Goal: Task Accomplishment & Management: Use online tool/utility

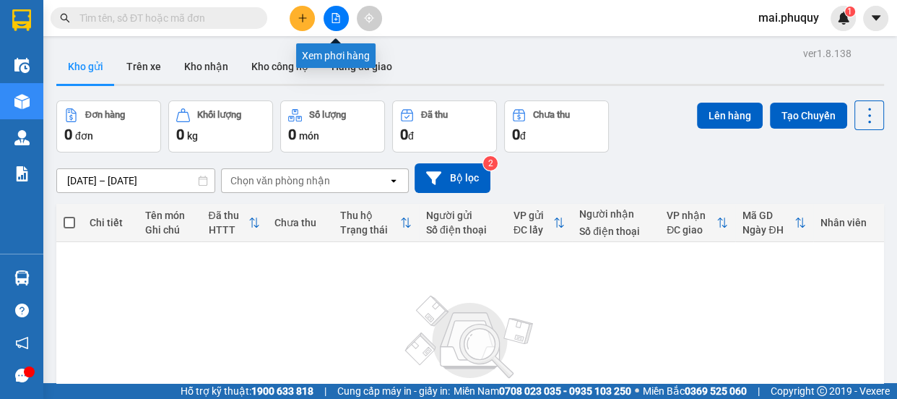
click at [335, 20] on icon "file-add" at bounding box center [336, 18] width 8 height 10
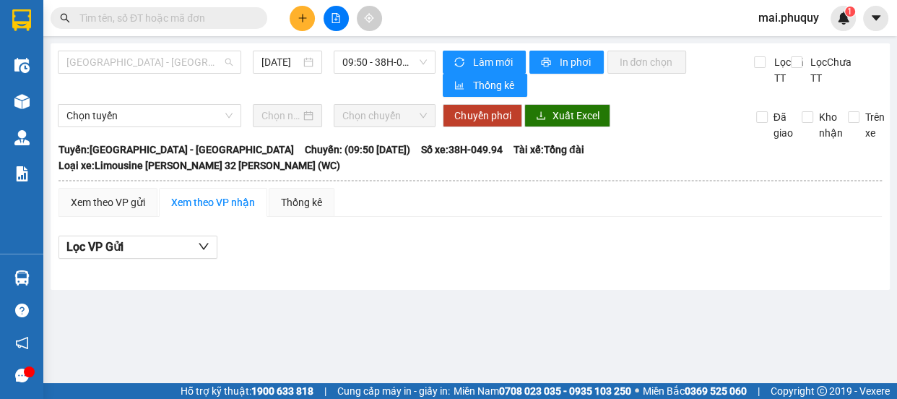
drag, startPoint x: 224, startPoint y: 60, endPoint x: 198, endPoint y: 101, distance: 48.7
click at [224, 67] on span "[GEOGRAPHIC_DATA] - [GEOGRAPHIC_DATA]" at bounding box center [149, 62] width 166 height 22
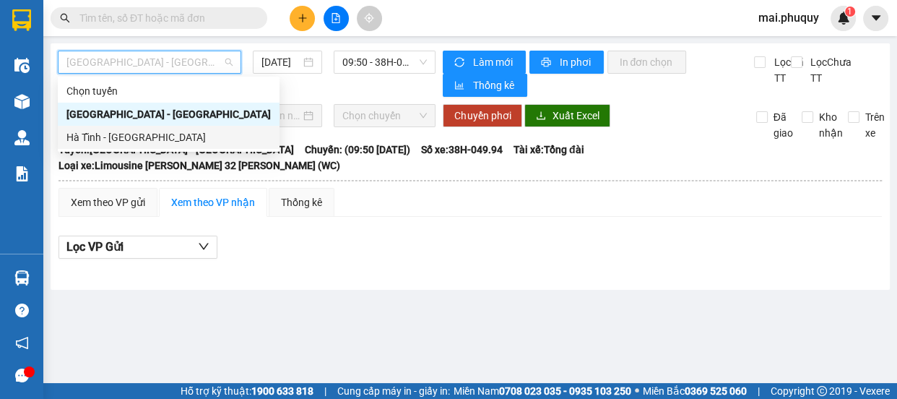
click at [124, 136] on div "Hà Tĩnh - [GEOGRAPHIC_DATA]" at bounding box center [168, 137] width 204 height 16
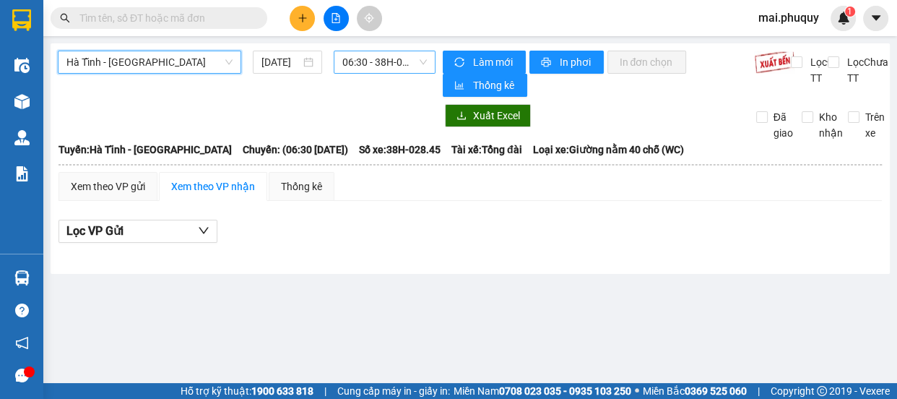
click at [416, 61] on span "06:30 - 38H-028.45" at bounding box center [384, 62] width 85 height 22
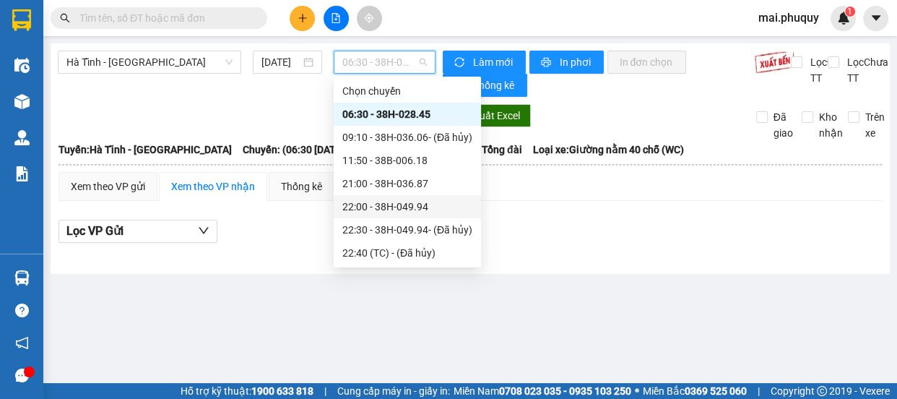
scroll to position [46, 0]
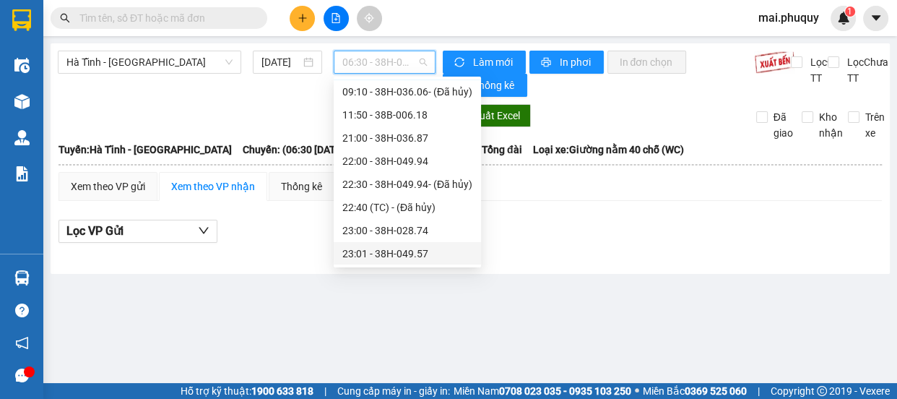
click at [420, 254] on div "23:01 - 38H-049.57" at bounding box center [407, 254] width 130 height 16
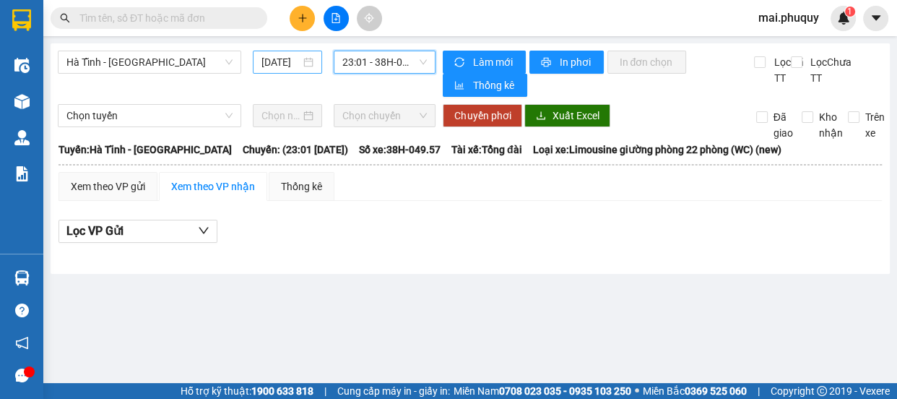
click at [280, 59] on input "[DATE]" at bounding box center [280, 62] width 39 height 16
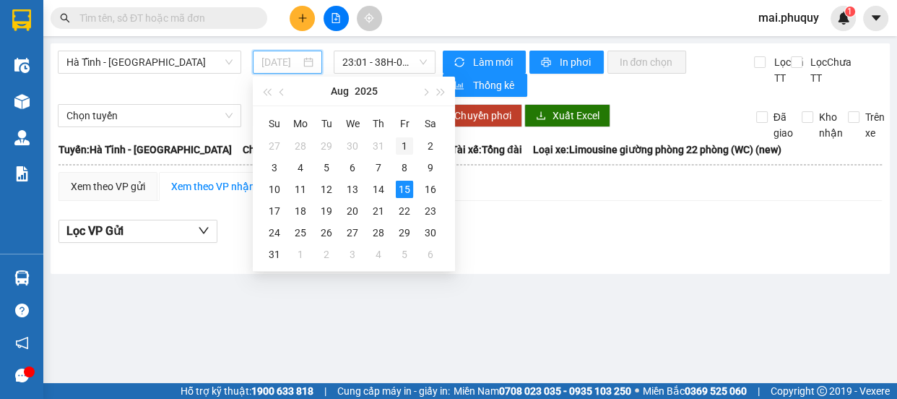
click at [400, 145] on div "1" at bounding box center [404, 145] width 17 height 17
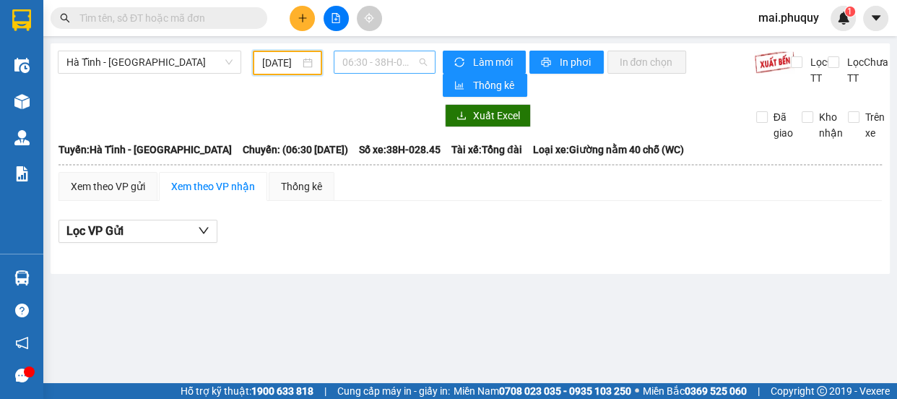
scroll to position [22, 0]
click at [422, 59] on span "06:30 - 38H-028.45" at bounding box center [384, 62] width 85 height 22
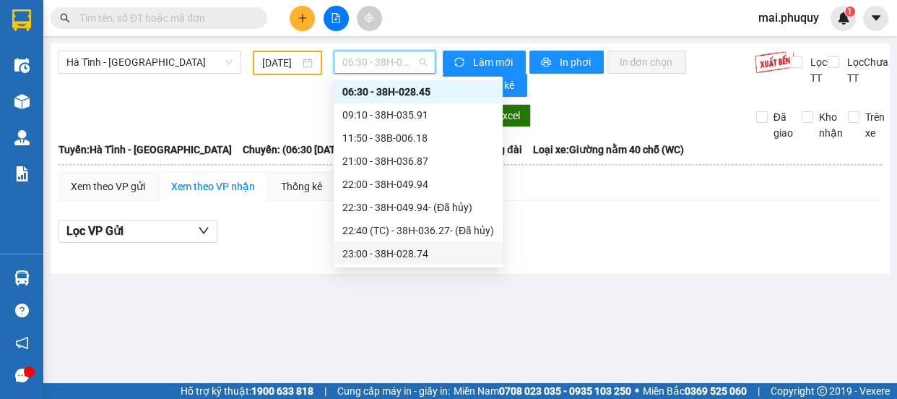
click at [418, 252] on div "23:00 - 38H-028.74" at bounding box center [418, 254] width 152 height 16
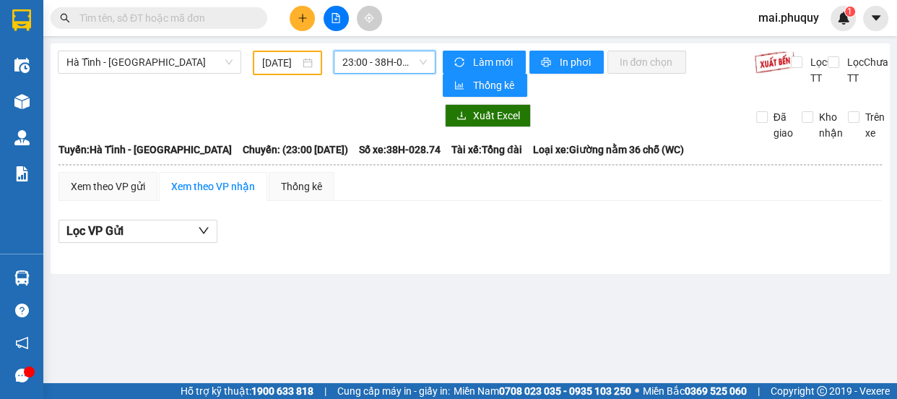
drag, startPoint x: 360, startPoint y: 56, endPoint x: 368, endPoint y: 67, distance: 13.4
click at [361, 56] on span "23:00 - 38H-028.74" at bounding box center [384, 62] width 85 height 22
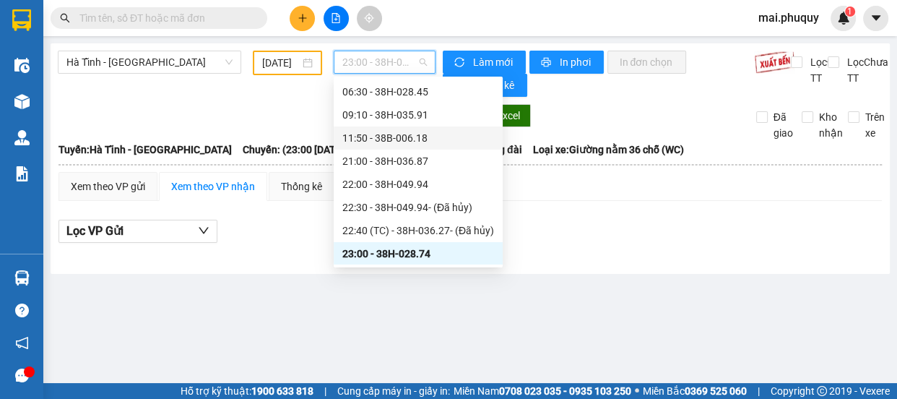
click at [425, 137] on div "11:50 - 38B-006.18" at bounding box center [418, 138] width 152 height 16
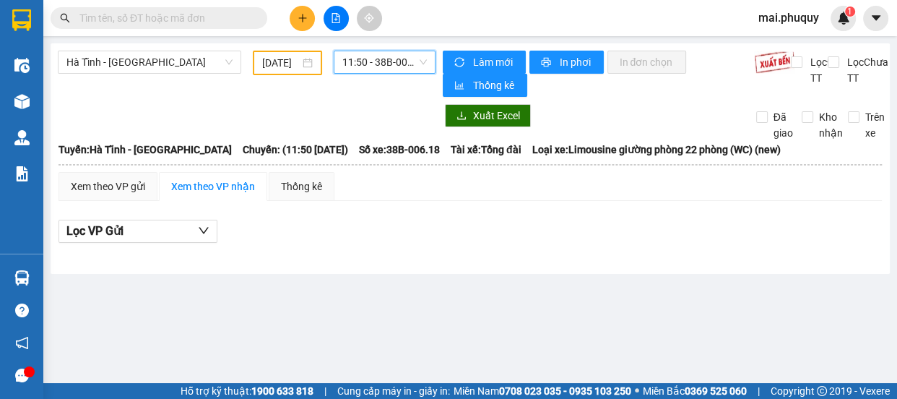
click at [276, 59] on input "[DATE]" at bounding box center [281, 63] width 38 height 16
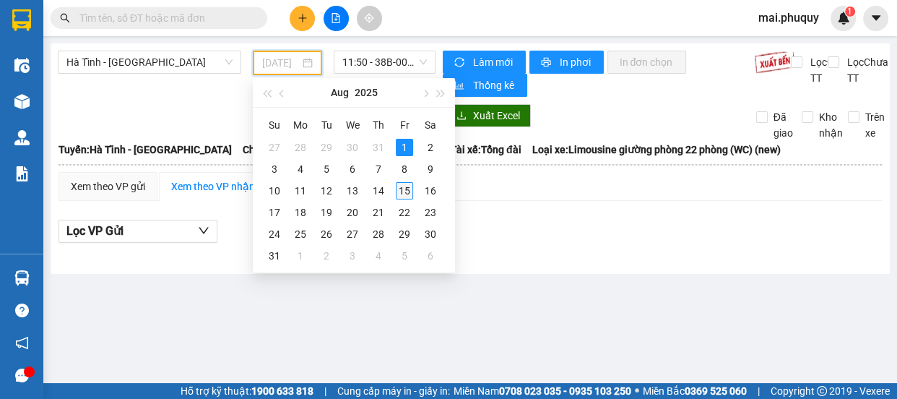
click at [405, 189] on div "15" at bounding box center [404, 190] width 17 height 17
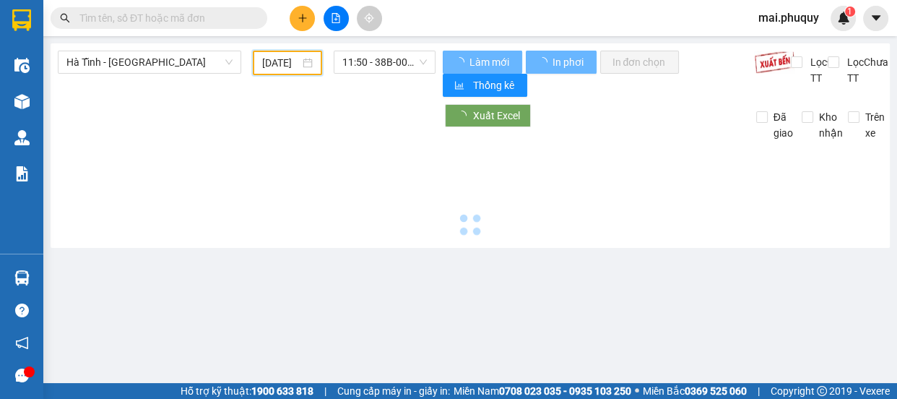
type input "[DATE]"
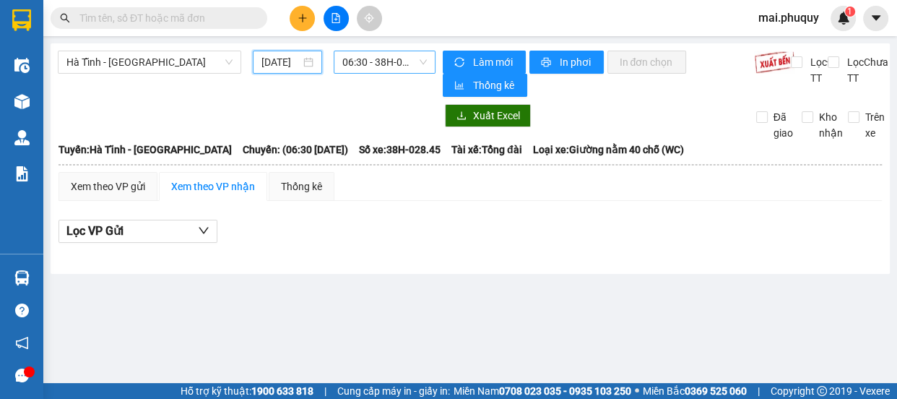
click at [422, 59] on span "06:30 - 38H-028.45" at bounding box center [384, 62] width 85 height 22
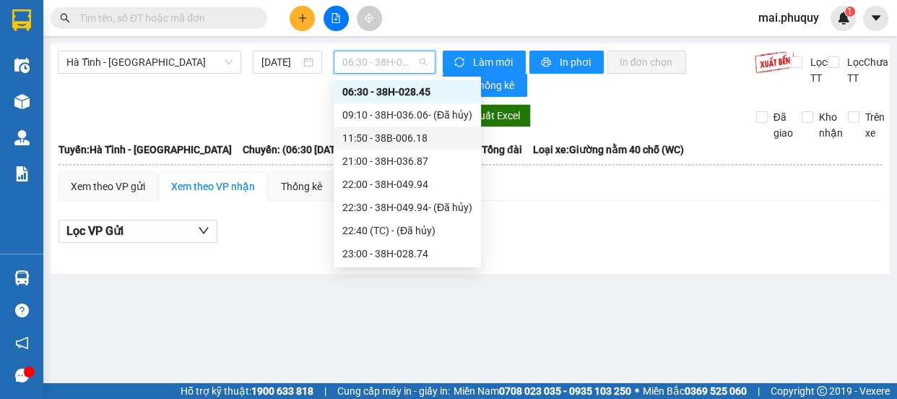
click at [417, 141] on div "11:50 - 38B-006.18" at bounding box center [407, 138] width 130 height 16
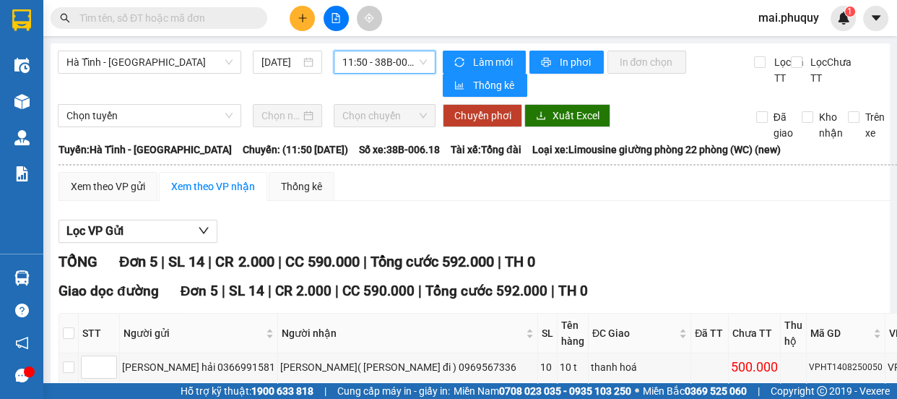
scroll to position [214, 0]
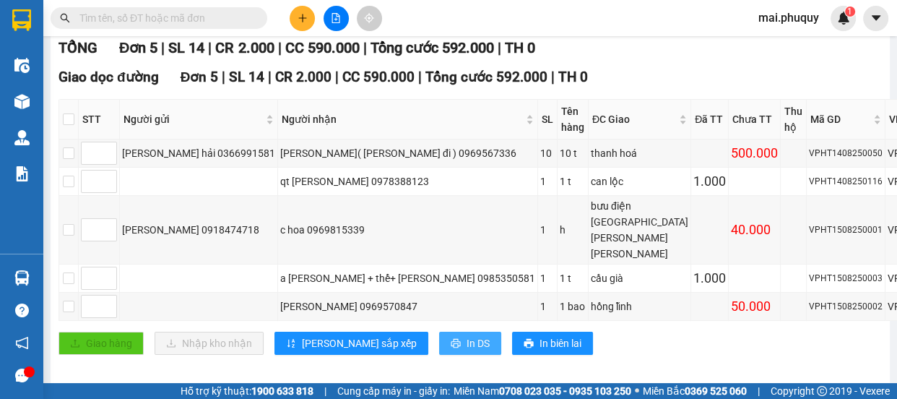
click at [439, 332] on button "In DS" at bounding box center [470, 343] width 62 height 23
